Goal: Task Accomplishment & Management: Manage account settings

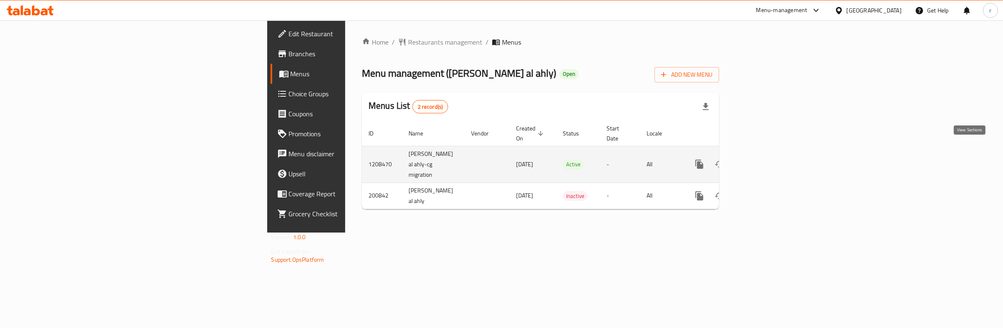
click at [765, 159] on icon "enhanced table" at bounding box center [760, 164] width 10 height 10
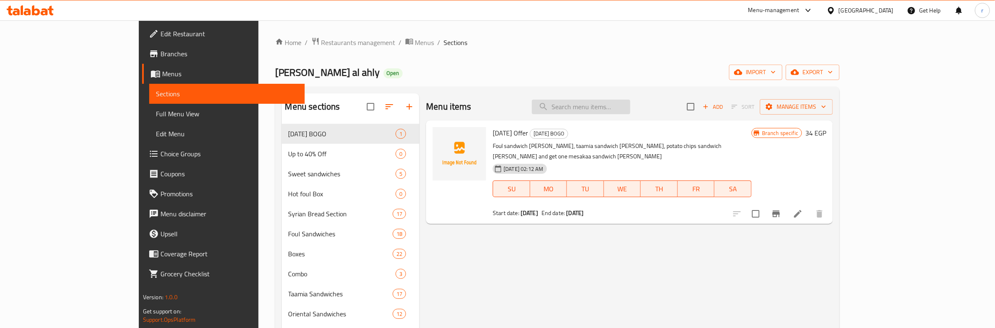
click at [630, 107] on input "search" at bounding box center [581, 107] width 98 height 15
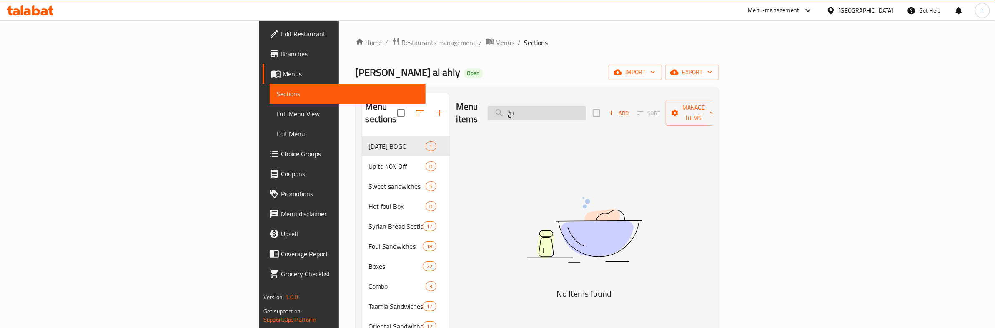
type input "ب"
drag, startPoint x: 662, startPoint y: 108, endPoint x: 586, endPoint y: 113, distance: 76.1
click at [586, 113] on input "foul sandwich wirh" at bounding box center [537, 113] width 98 height 15
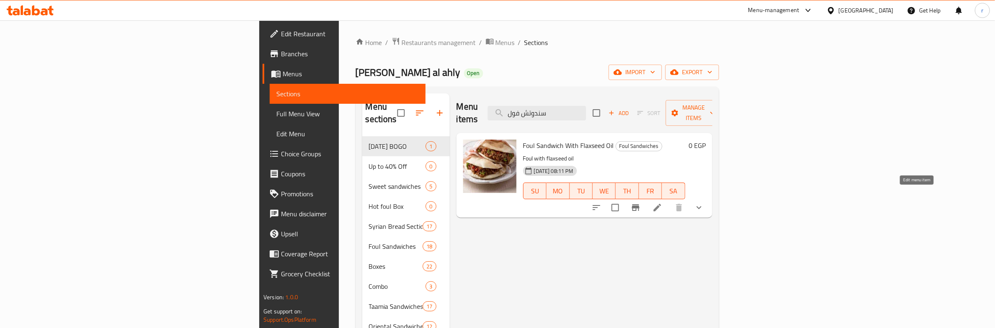
type input "سندوتش فول"
click at [663, 203] on icon at bounding box center [658, 208] width 10 height 10
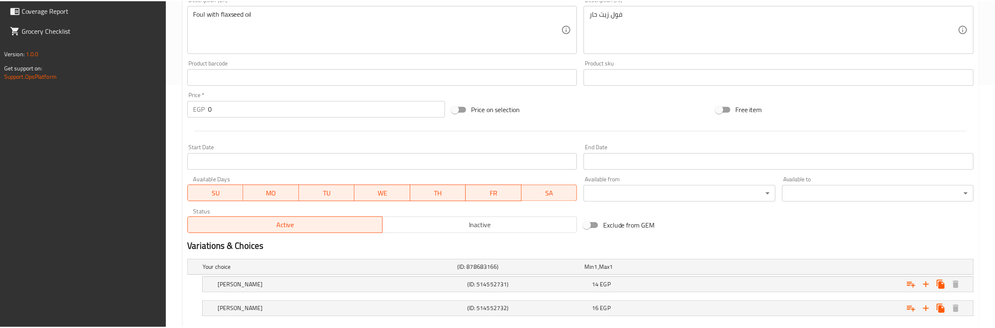
scroll to position [292, 0]
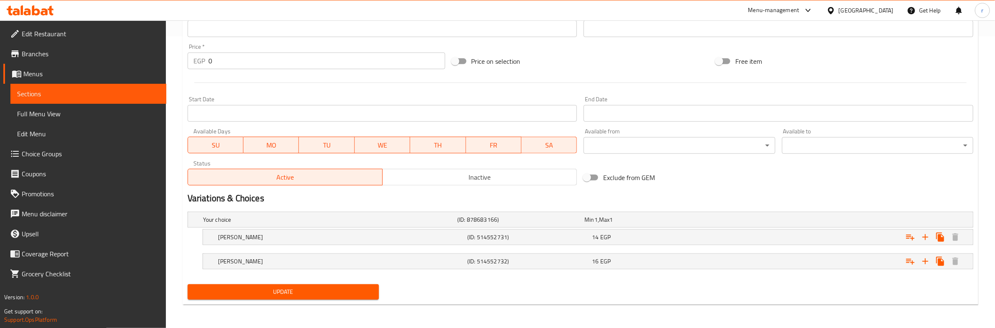
click at [535, 318] on div "Home / Restaurants management / Menus / Sections / item / update Foul Sandwiche…" at bounding box center [580, 29] width 829 height 600
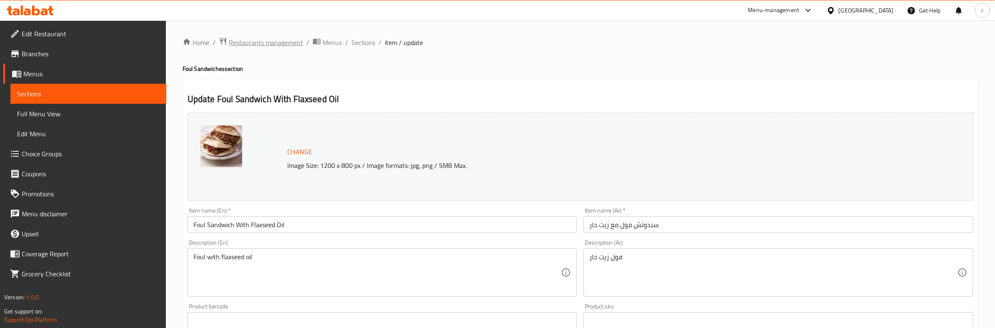
click at [261, 44] on span "Restaurants management" at bounding box center [266, 43] width 74 height 10
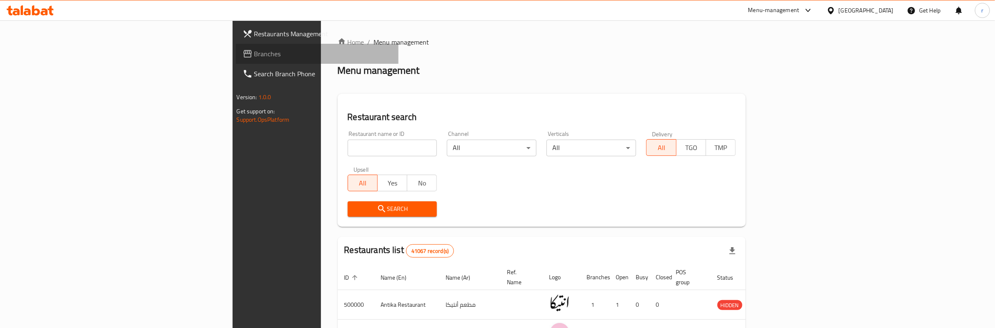
click at [254, 58] on span "Branches" at bounding box center [323, 54] width 138 height 10
